Goal: Task Accomplishment & Management: Manage account settings

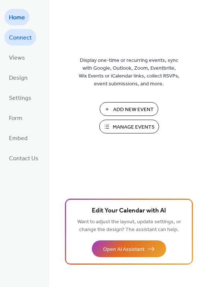
click at [26, 42] on span "Connect" at bounding box center [20, 38] width 23 height 12
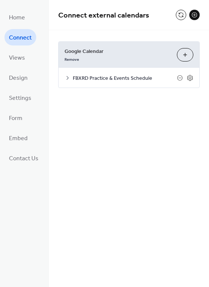
click at [100, 52] on span "Google Calendar" at bounding box center [117, 52] width 106 height 8
click at [66, 76] on icon at bounding box center [67, 78] width 6 height 6
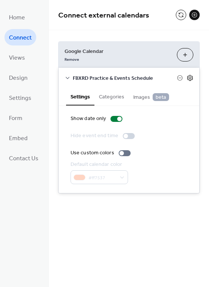
click at [188, 77] on icon at bounding box center [189, 77] width 7 height 7
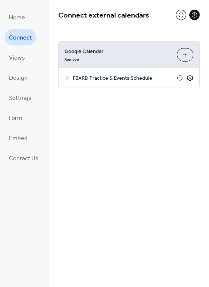
click at [190, 77] on icon at bounding box center [189, 77] width 7 height 7
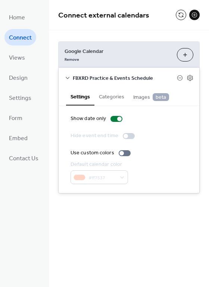
click at [102, 97] on button "Categories" at bounding box center [111, 96] width 34 height 17
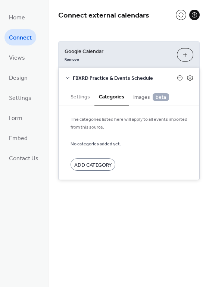
drag, startPoint x: 142, startPoint y: 97, endPoint x: 131, endPoint y: 97, distance: 10.8
click at [142, 97] on span "Images beta" at bounding box center [151, 97] width 36 height 8
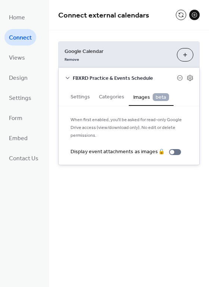
click at [80, 96] on button "Settings" at bounding box center [80, 96] width 28 height 17
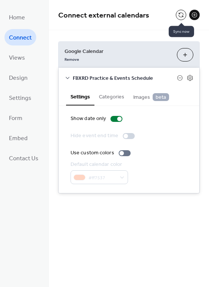
click at [178, 16] on button at bounding box center [180, 15] width 10 height 10
